Goal: Information Seeking & Learning: Understand process/instructions

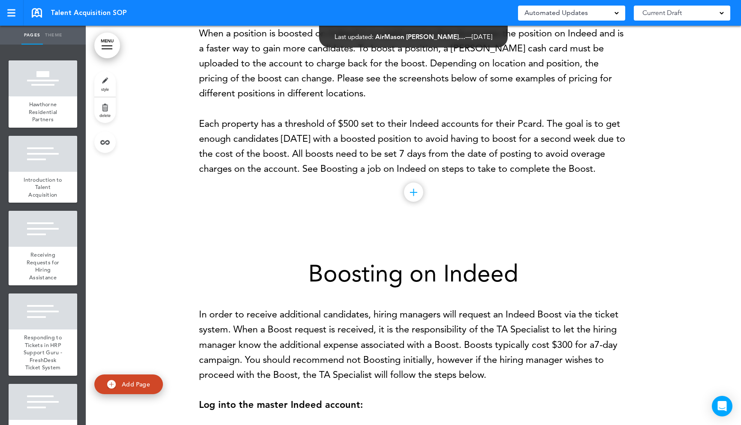
scroll to position [5438, 0]
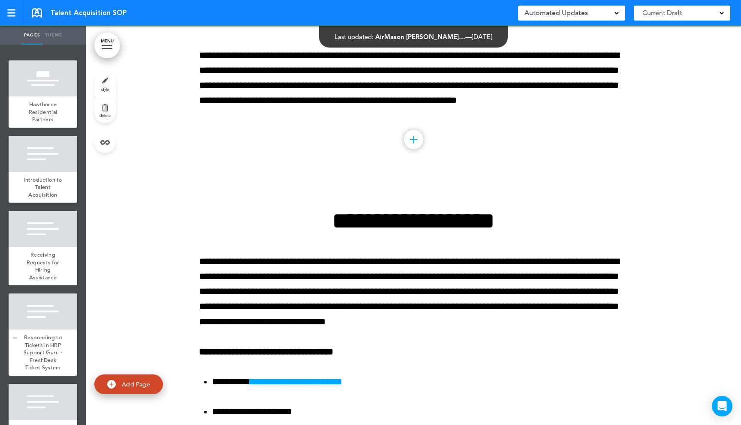
click at [37, 333] on div "Responding to Tickets in HRP Support Guru - FreshDesk Ticket System" at bounding box center [43, 353] width 69 height 46
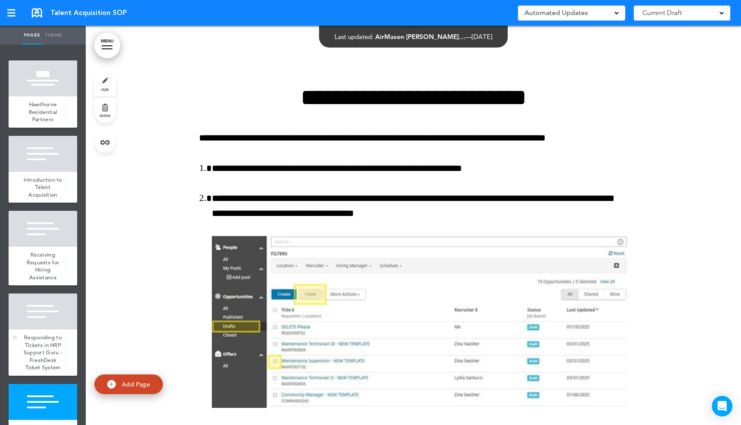
scroll to position [1978, 0]
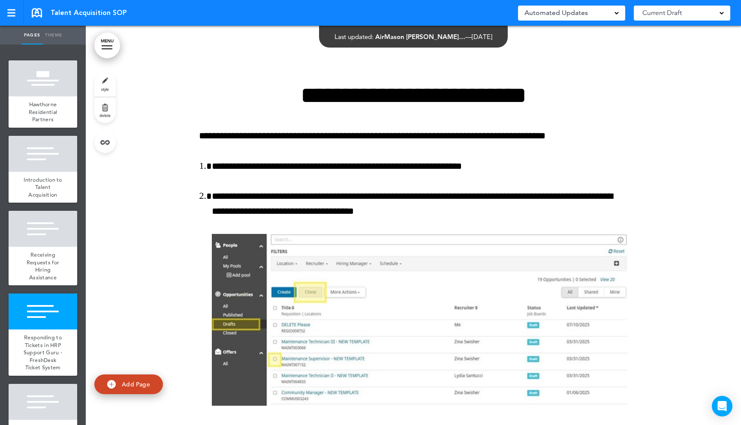
click at [104, 52] on link "MENU" at bounding box center [107, 46] width 26 height 26
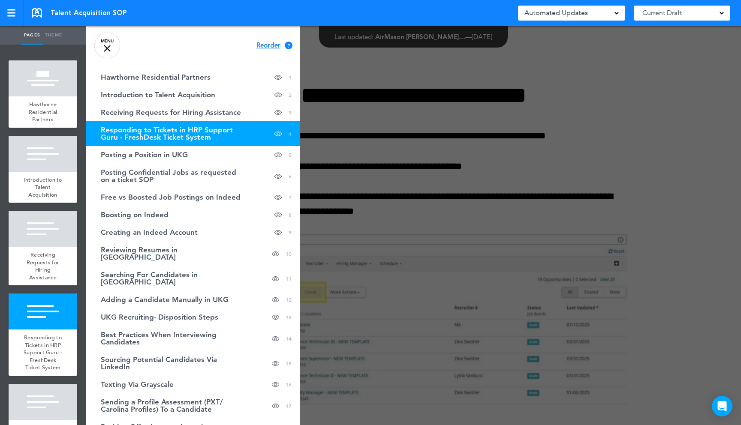
click at [662, 14] on span "Current Draft" at bounding box center [661, 13] width 39 height 12
click at [533, 178] on div at bounding box center [456, 212] width 741 height 425
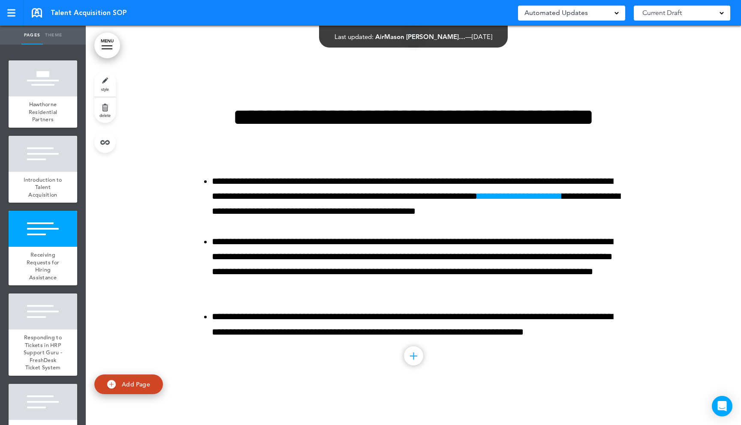
scroll to position [685, 0]
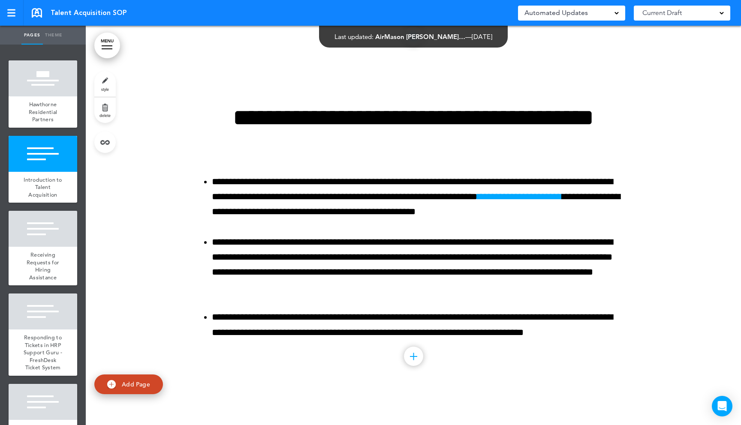
click at [113, 47] on link "MENU" at bounding box center [107, 46] width 26 height 26
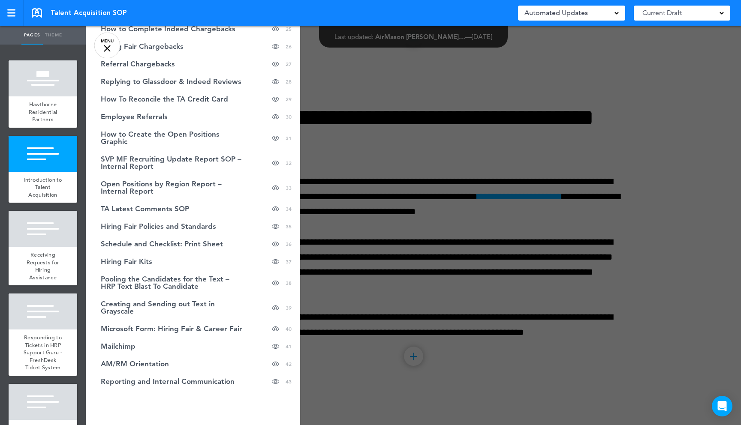
scroll to position [561, 0]
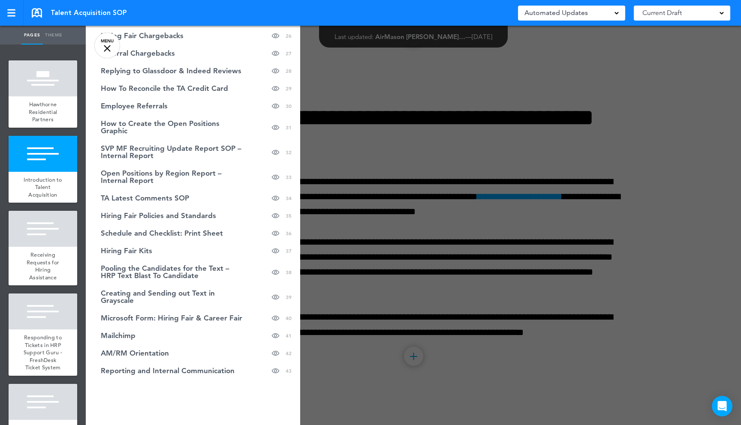
click at [353, 274] on div at bounding box center [456, 212] width 741 height 425
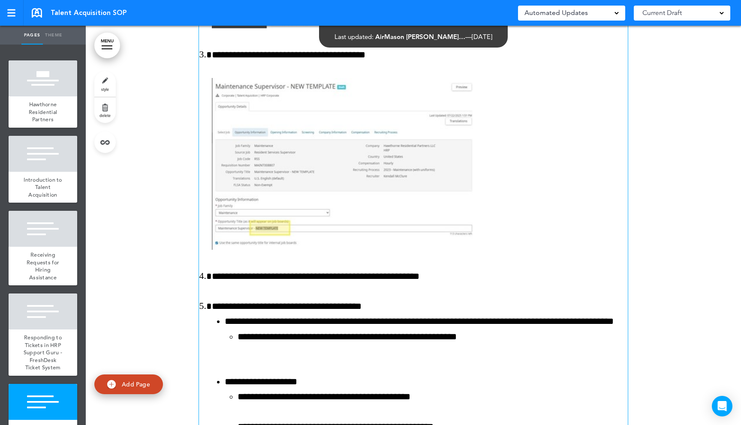
scroll to position [2363, 0]
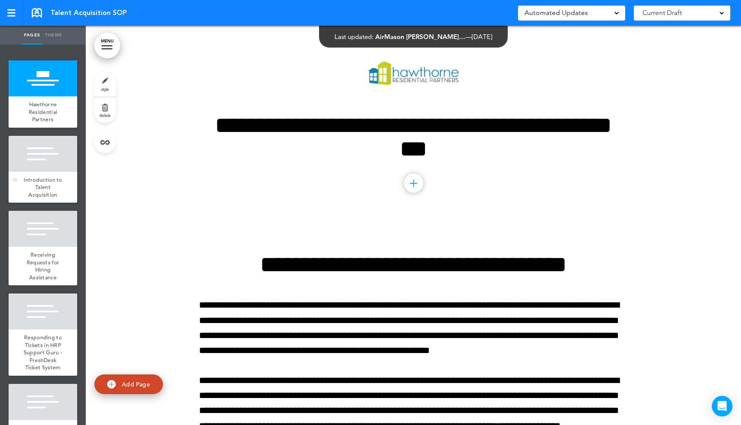
click at [54, 162] on div at bounding box center [43, 154] width 69 height 36
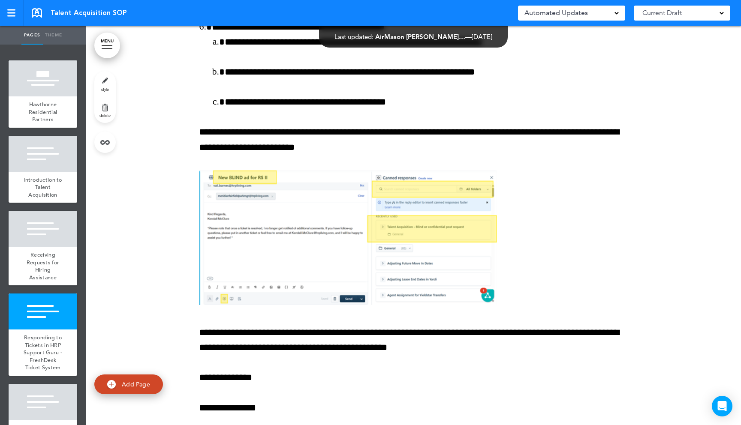
scroll to position [1505, 0]
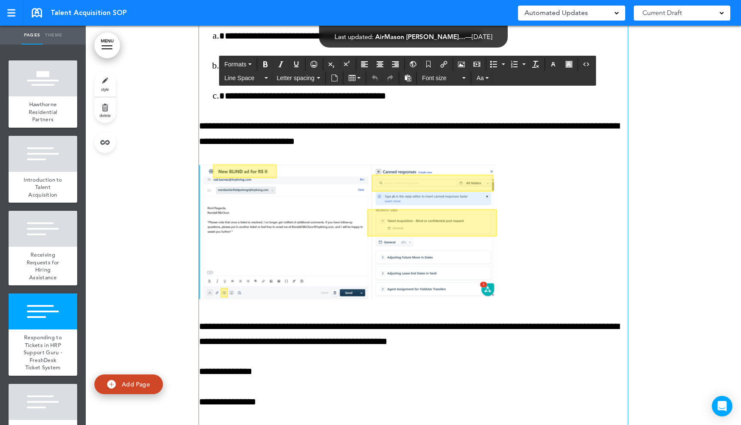
click at [268, 224] on img at bounding box center [348, 231] width 298 height 135
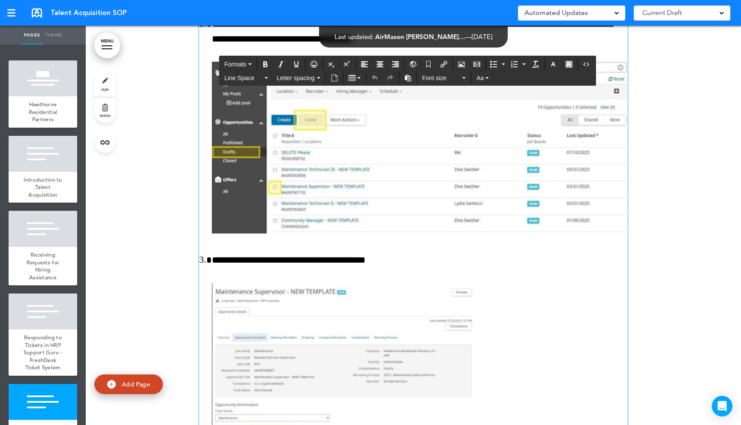
scroll to position [2140, 0]
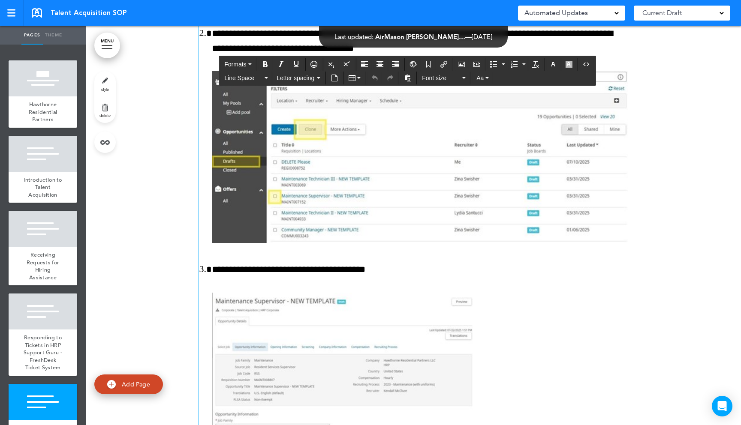
click at [371, 174] on img at bounding box center [420, 157] width 416 height 172
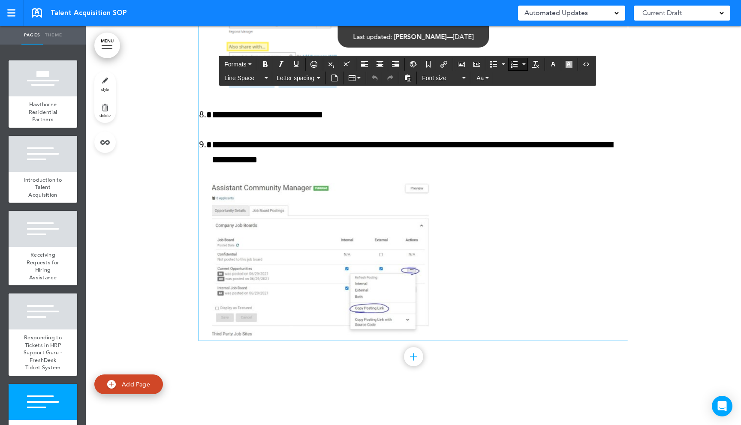
scroll to position [3204, 0]
